Goal: Information Seeking & Learning: Learn about a topic

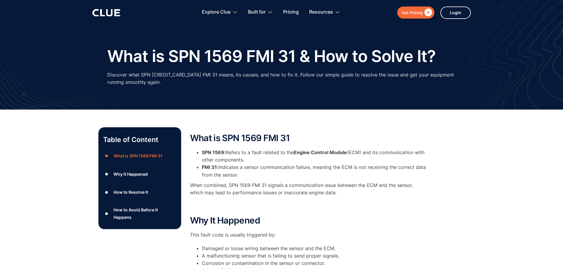
click at [342, 193] on p "When combined, SPN 1569 FMI 31 signals a communication issue between the ECM an…" at bounding box center [308, 189] width 236 height 15
click at [424, 184] on p "When combined, SPN 1569 FMI 31 signals a communication issue between the ECM an…" at bounding box center [308, 189] width 236 height 15
click at [339, 195] on p "When combined, SPN 1569 FMI 31 signals a communication issue between the ECM an…" at bounding box center [308, 189] width 236 height 15
click at [419, 187] on p "When combined, SPN 1569 FMI 31 signals a communication issue between the ECM an…" at bounding box center [308, 189] width 236 height 15
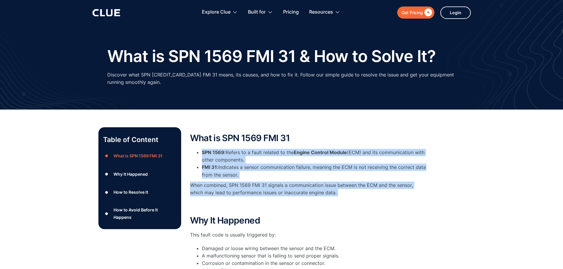
drag, startPoint x: 202, startPoint y: 153, endPoint x: 390, endPoint y: 204, distance: 194.4
click at [390, 204] on div "What is SPN 1569 FMI 31 SPN 1569: Refers to a fault related to the Engine Contr…" at bounding box center [308, 171] width 236 height 77
drag, startPoint x: 340, startPoint y: 200, endPoint x: 343, endPoint y: 199, distance: 3.2
click at [341, 200] on div "What is SPN 1569 FMI 31 SPN 1569: Refers to a fault related to the Engine Contr…" at bounding box center [308, 171] width 236 height 77
click at [344, 194] on p "When combined, SPN 1569 FMI 31 signals a communication issue between the ECM an…" at bounding box center [308, 189] width 236 height 15
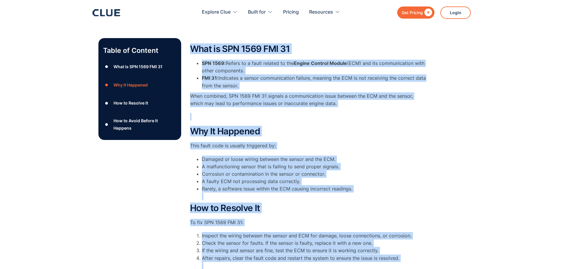
scroll to position [167, 0]
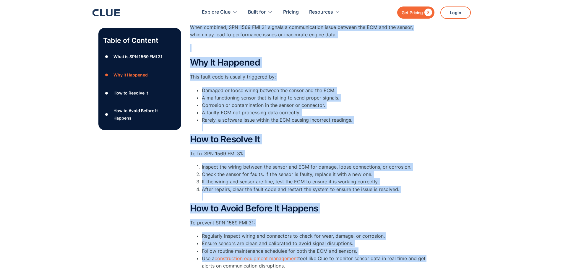
drag, startPoint x: 190, startPoint y: 135, endPoint x: 456, endPoint y: 273, distance: 299.8
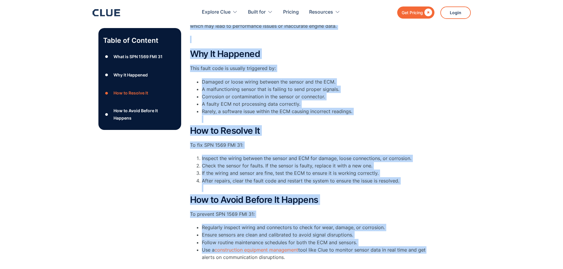
click at [446, 220] on div "Table of Content ● What is SPN 1569 FMI 31 ● Why It Happened ● How to Resolve I…" at bounding box center [281, 118] width 366 height 315
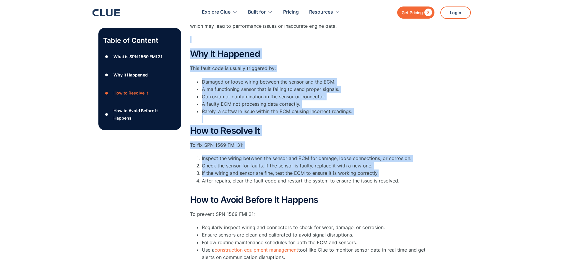
drag, startPoint x: 456, startPoint y: 26, endPoint x: 494, endPoint y: 173, distance: 151.3
click at [494, 173] on div "Table of Content ● What is SPN 1569 FMI 31 ● Why It Happened ● How to Resolve I…" at bounding box center [281, 115] width 563 height 345
click at [448, 41] on div "Table of Content ● What is SPN 1569 FMI 31 ● Why It Happened ● How to Resolve I…" at bounding box center [281, 118] width 366 height 315
click at [477, 70] on div "Table of Content ● What is SPN 1569 FMI 31 ● Why It Happened ● How to Resolve I…" at bounding box center [281, 115] width 563 height 345
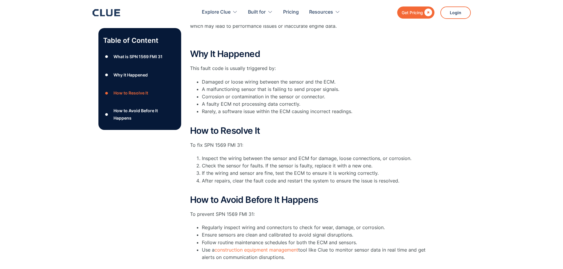
click at [76, 75] on div "Table of Content ● What is SPN 1569 FMI 31 ● Why It Happened ● How to Resolve I…" at bounding box center [281, 115] width 563 height 345
click at [52, 61] on div "Table of Content ● What is SPN 1569 FMI 31 ● Why It Happened ● How to Resolve I…" at bounding box center [281, 115] width 563 height 345
drag, startPoint x: 90, startPoint y: 146, endPoint x: 82, endPoint y: 105, distance: 41.5
click at [90, 146] on div "Table of Content ● What is SPN 1569 FMI 31 ● Why It Happened ● How to Resolve I…" at bounding box center [281, 115] width 563 height 345
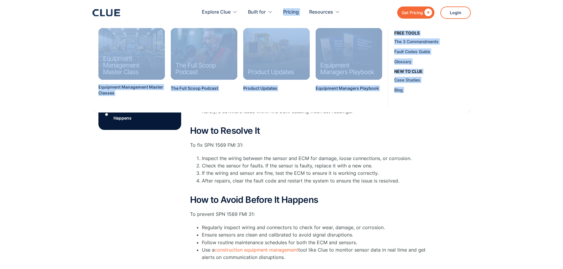
drag, startPoint x: 83, startPoint y: 6, endPoint x: 401, endPoint y: 14, distance: 318.6
click at [401, 14] on header "Get Pricing  Explore Clue Solutions Tailored solutions for your construction e…" at bounding box center [281, 12] width 563 height 25
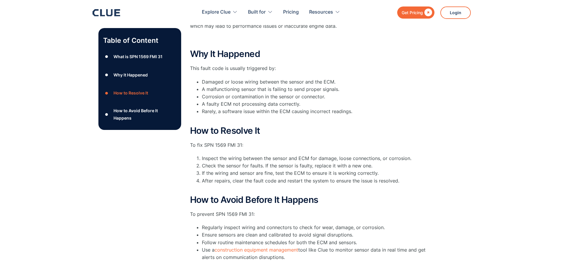
click at [508, 152] on div "Table of Content ● What is SPN 1569 FMI 31 ● Why It Happened ● How to Resolve I…" at bounding box center [281, 115] width 563 height 345
